Goal: Answer question/provide support

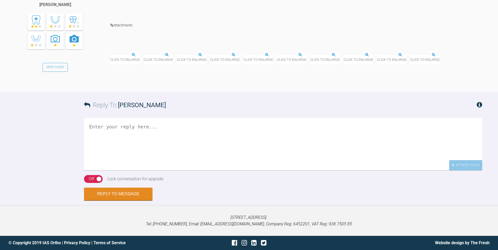
scroll to position [1759, 0]
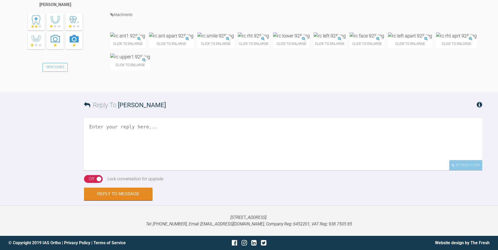
click at [310, 39] on img at bounding box center [291, 36] width 37 height 7
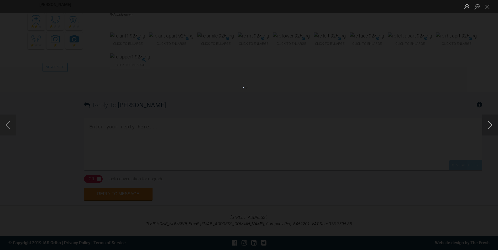
click at [489, 126] on button "Next image" at bounding box center [490, 125] width 16 height 21
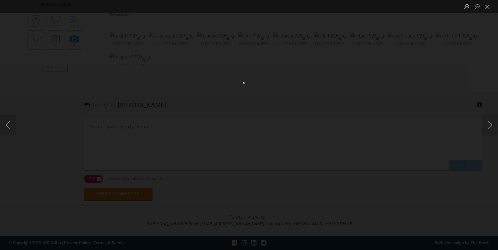
click at [485, 8] on button "Close lightbox" at bounding box center [487, 6] width 10 height 9
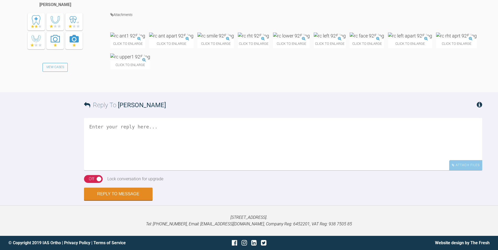
scroll to position [1935, 0]
click at [170, 134] on textarea at bounding box center [283, 144] width 398 height 52
click at [310, 39] on img at bounding box center [291, 36] width 37 height 7
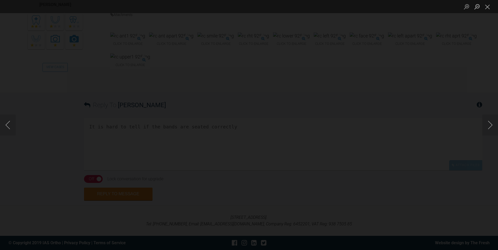
scroll to position [1620, 0]
click at [487, 10] on button "Close lightbox" at bounding box center [487, 6] width 10 height 9
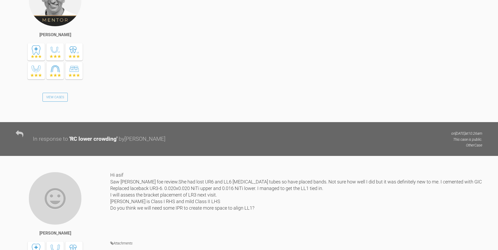
scroll to position [1357, 0]
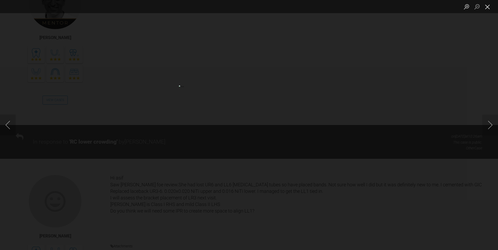
click at [484, 8] on button "Close lightbox" at bounding box center [487, 6] width 10 height 9
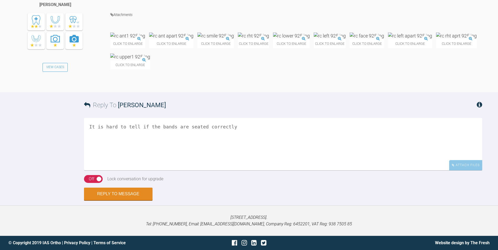
scroll to position [1908, 0]
click at [234, 156] on textarea "It is hard to tell if the bands are seated correctly" at bounding box center [283, 144] width 398 height 52
click at [193, 39] on img at bounding box center [171, 36] width 44 height 7
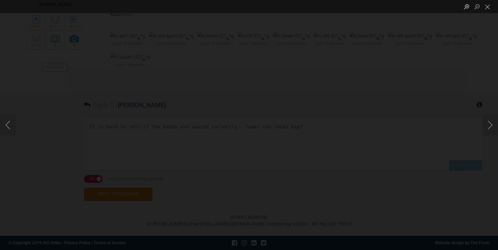
click at [486, 5] on button "Close lightbox" at bounding box center [487, 6] width 10 height 9
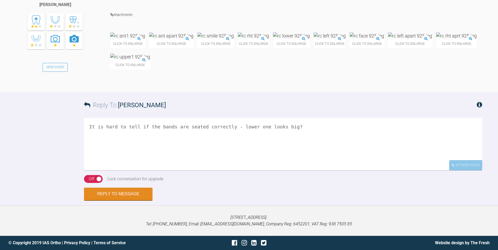
click at [310, 39] on img at bounding box center [291, 36] width 37 height 7
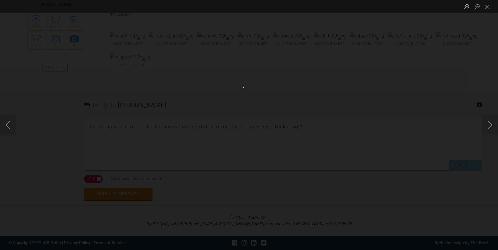
click at [486, 8] on button "Close lightbox" at bounding box center [487, 6] width 10 height 9
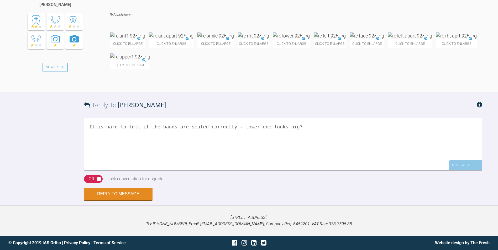
scroll to position [1882, 0]
click at [288, 171] on textarea "It is hard to tell if the bands are seated correctly - lower one looks big?" at bounding box center [283, 144] width 398 height 52
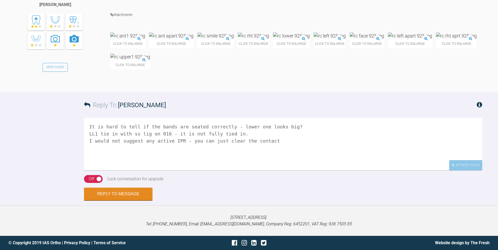
click at [267, 171] on textarea "It is hard to tell if the bands are seated correctly - lower one looks big? LL1…" at bounding box center [283, 144] width 398 height 52
click at [263, 171] on textarea "It is hard to tell if the bands are seated correctly - lower one looks big? LL1…" at bounding box center [283, 144] width 398 height 52
click at [343, 167] on textarea "It is hard to tell if the bands are seated correctly - lower one looks big? LL1…" at bounding box center [283, 144] width 398 height 52
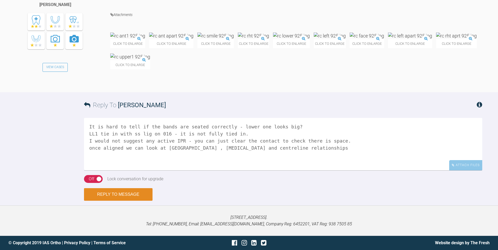
type textarea "It is hard to tell if the bands are seated correctly - lower one looks big? LL1…"
click at [125, 195] on button "Reply to Message" at bounding box center [118, 194] width 69 height 13
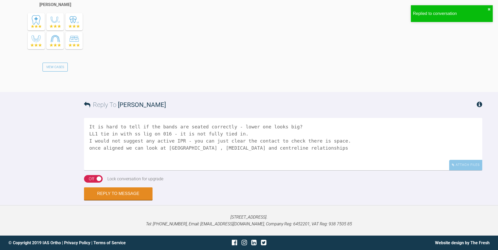
scroll to position [2116, 0]
